Goal: Navigation & Orientation: Find specific page/section

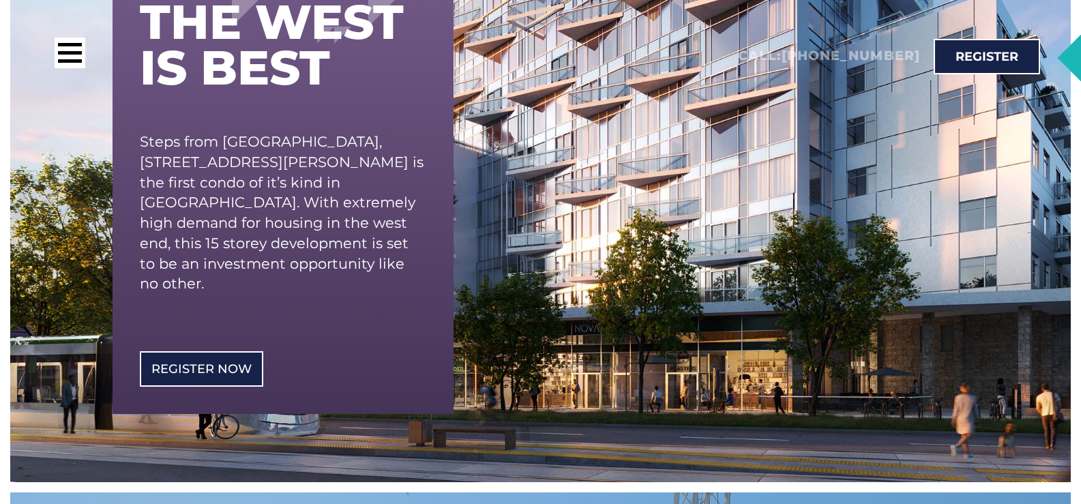
scroll to position [341, 0]
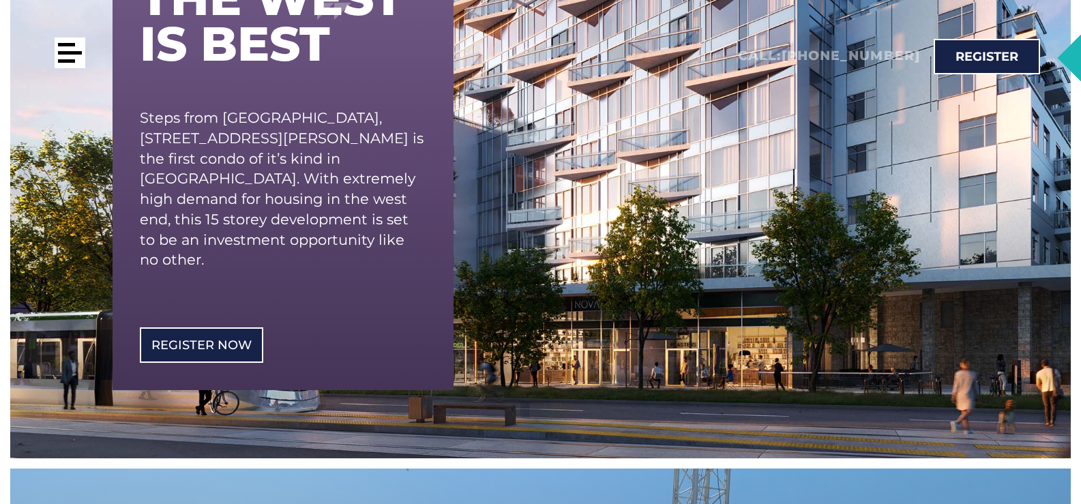
click at [63, 51] on div at bounding box center [70, 52] width 24 height 3
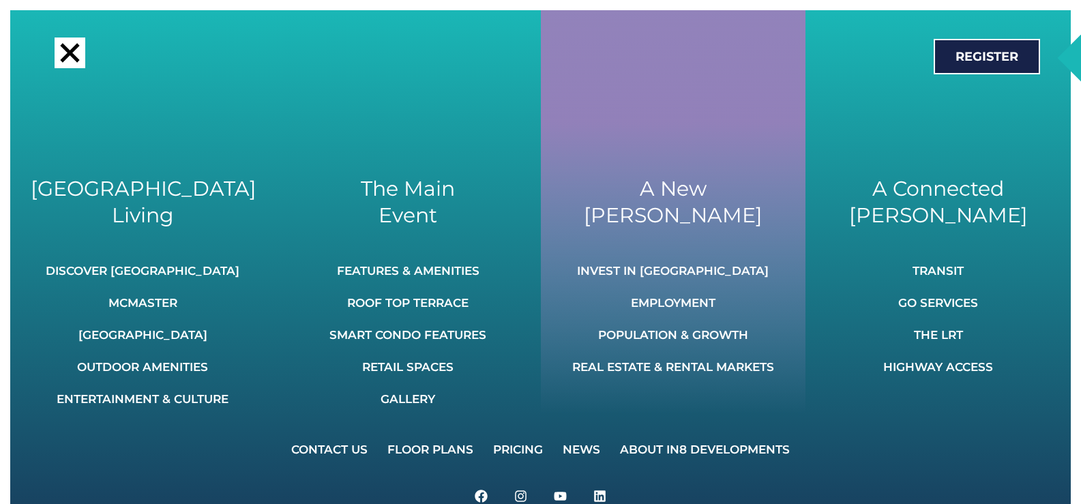
scroll to position [682, 0]
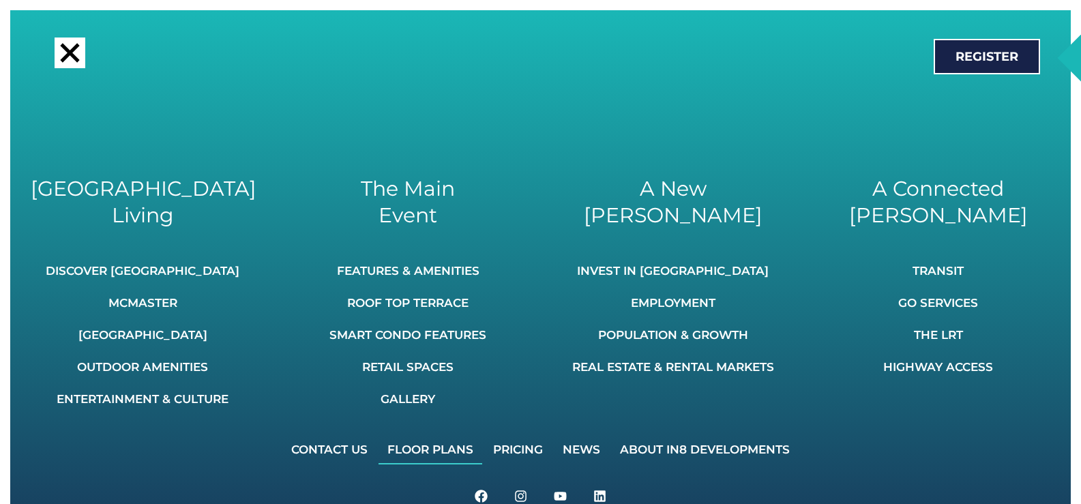
click at [458, 449] on link "Floor Plans" at bounding box center [430, 449] width 104 height 30
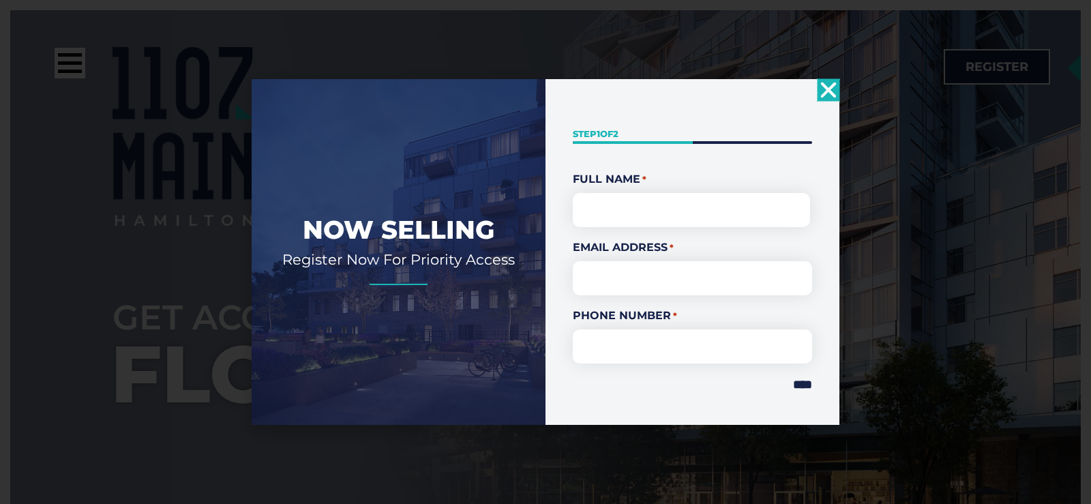
click at [839, 91] on icon "Close" at bounding box center [829, 90] width 22 height 22
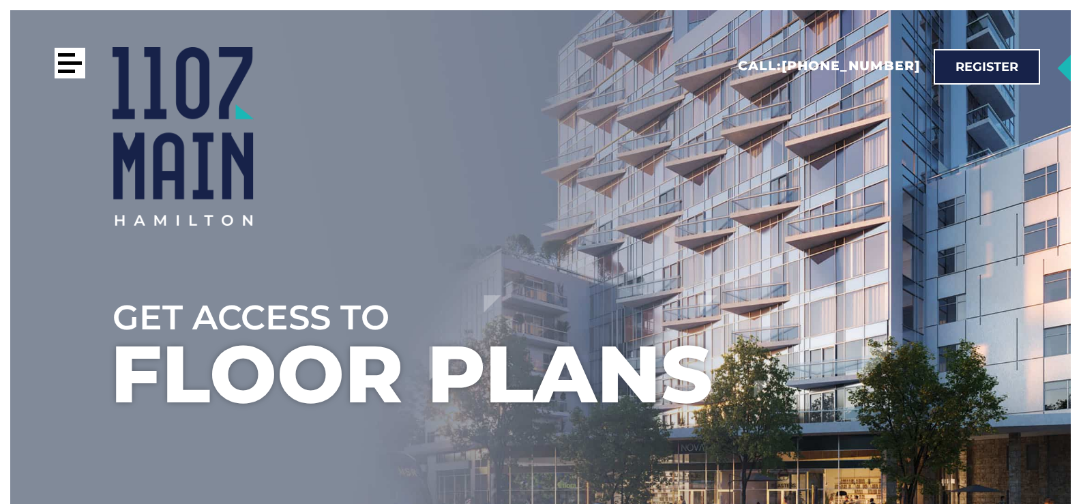
click at [78, 59] on div at bounding box center [70, 63] width 31 height 31
